Goal: Find specific page/section: Find specific page/section

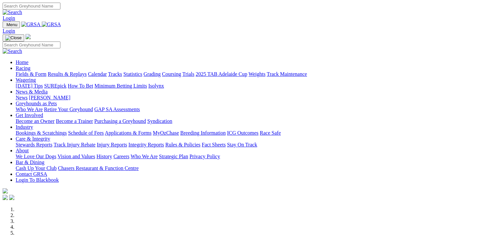
click at [35, 71] on link "Fields & Form" at bounding box center [31, 74] width 31 height 6
